Goal: Find specific page/section: Find specific page/section

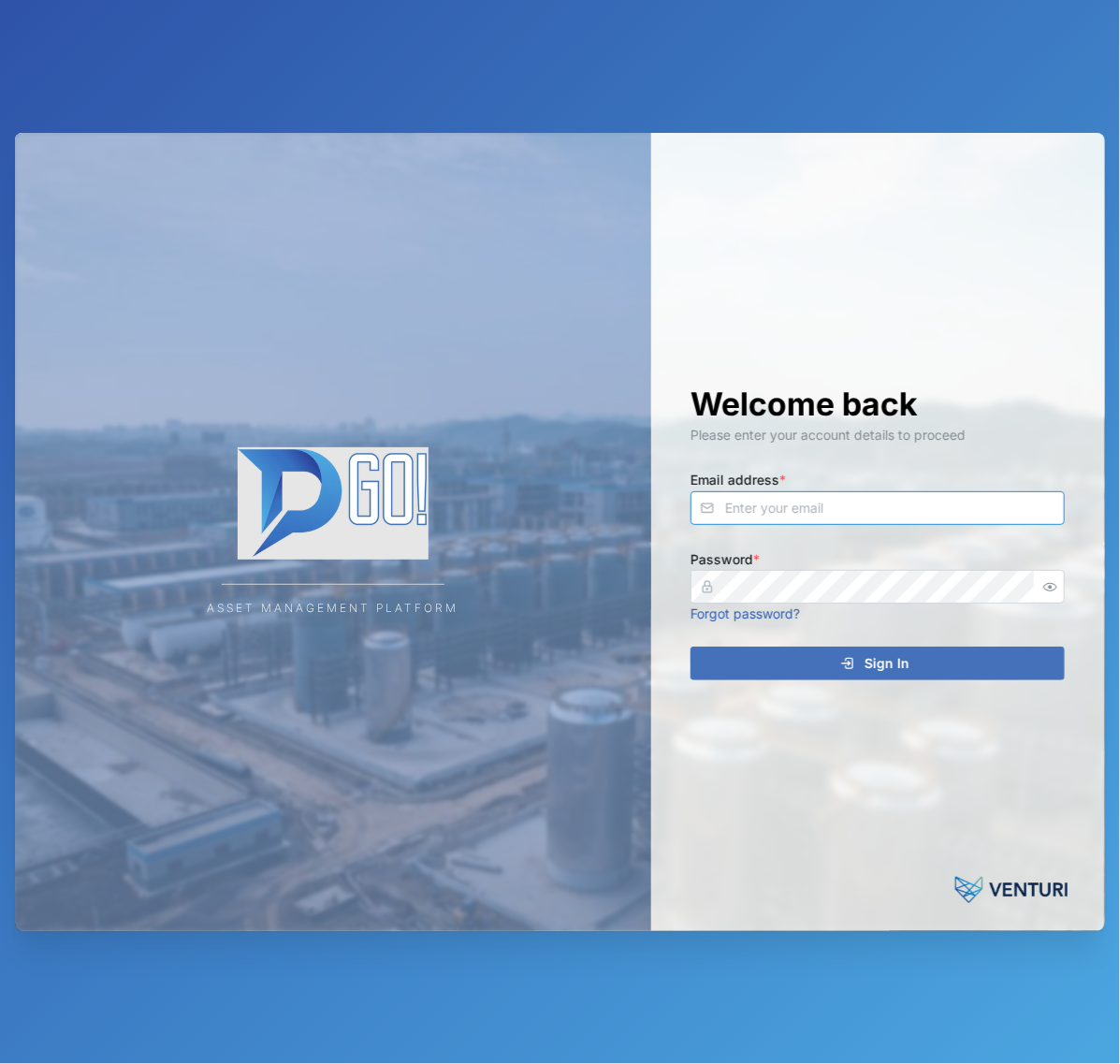
click at [783, 511] on input "Email address *" at bounding box center [877, 508] width 374 height 34
type input "[EMAIL_ADDRESS][PERSON_NAME][DOMAIN_NAME]"
click at [691, 646] on button "Sign In" at bounding box center [877, 663] width 374 height 34
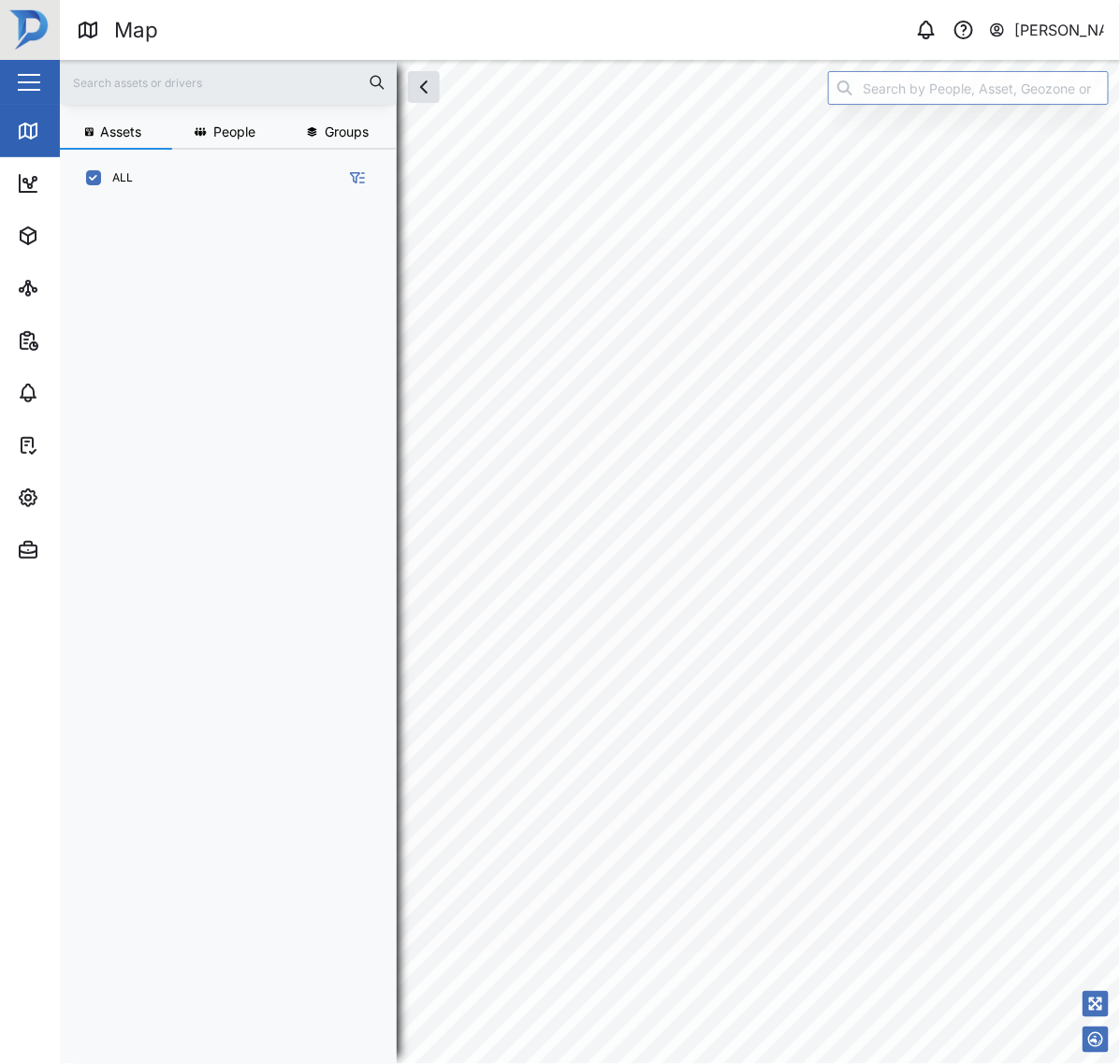
scroll to position [831, 290]
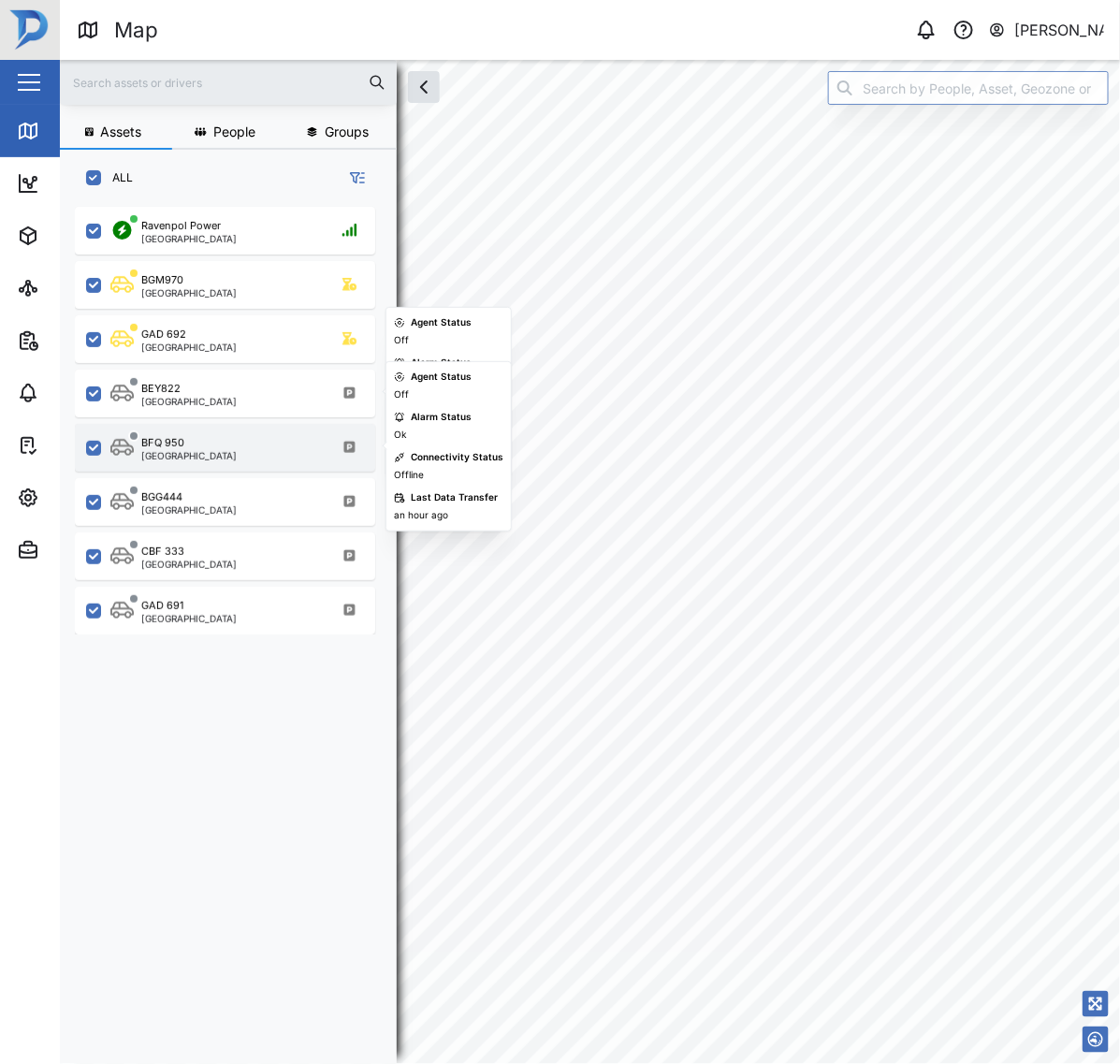
click at [246, 463] on div "BFQ 950 [GEOGRAPHIC_DATA]" at bounding box center [225, 447] width 300 height 47
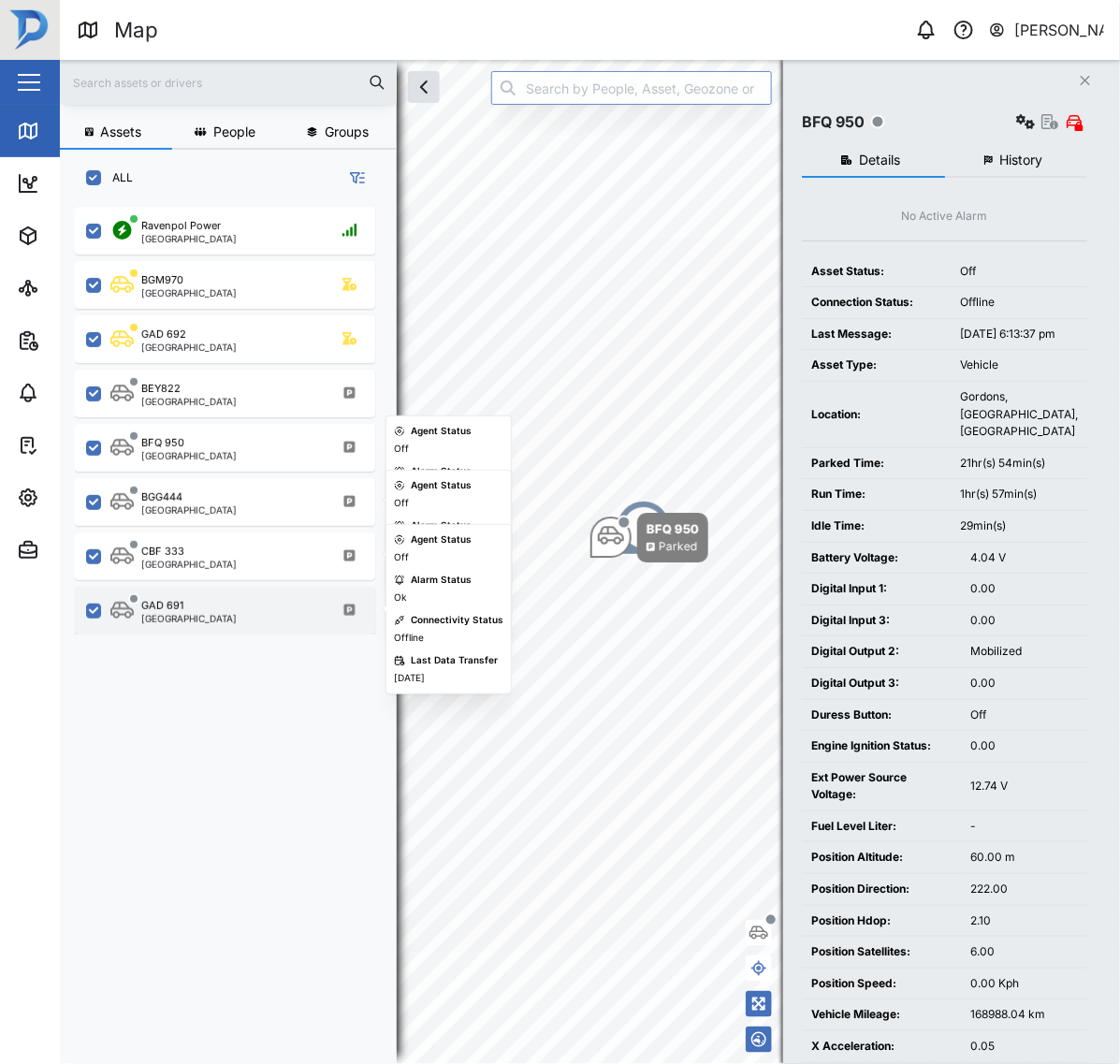
click at [223, 619] on div "GAD 691 [GEOGRAPHIC_DATA]" at bounding box center [238, 610] width 254 height 26
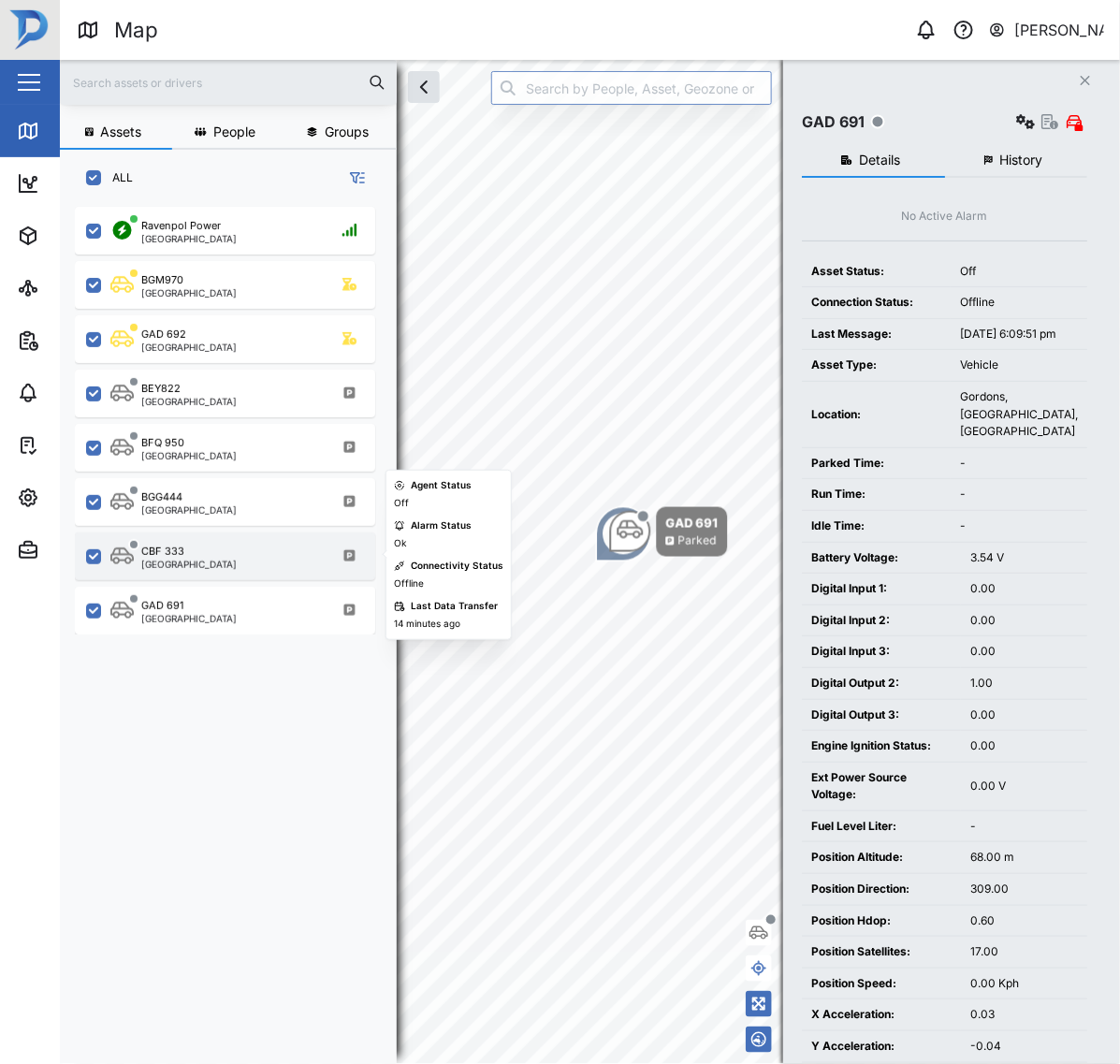
click at [221, 550] on div "CBF 333 [GEOGRAPHIC_DATA]" at bounding box center [238, 556] width 254 height 26
